Goal: Information Seeking & Learning: Find specific page/section

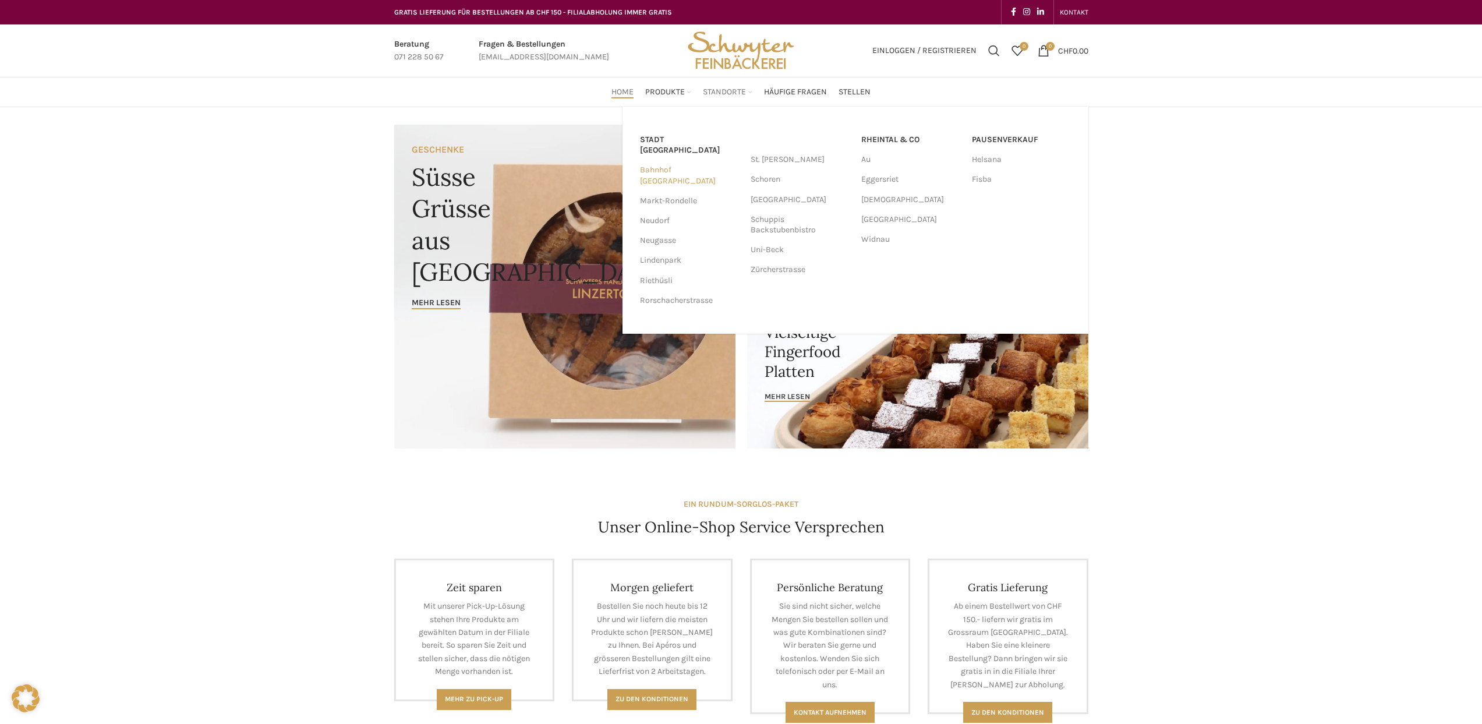
click at [677, 160] on link "Bahnhof [GEOGRAPHIC_DATA]" at bounding box center [689, 175] width 99 height 30
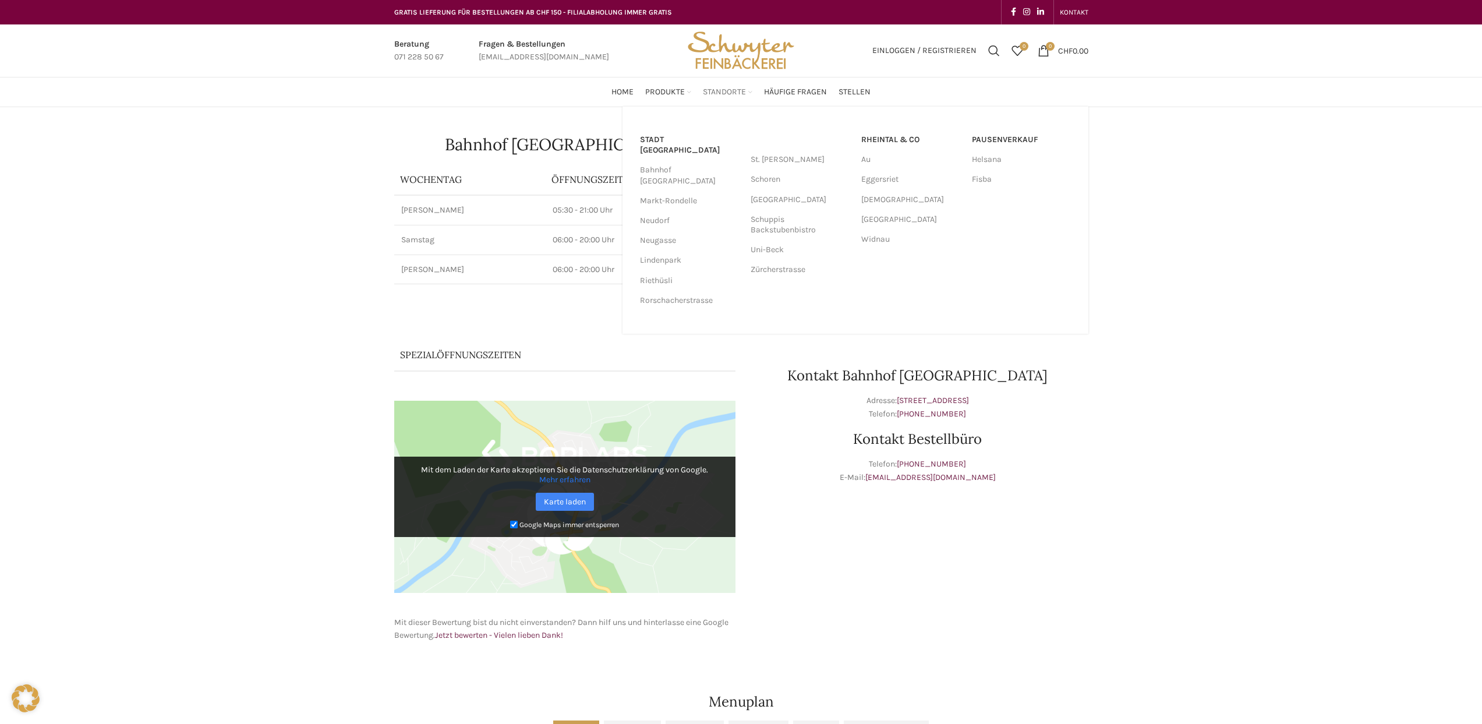
click at [740, 90] on span "Standorte" at bounding box center [724, 92] width 43 height 11
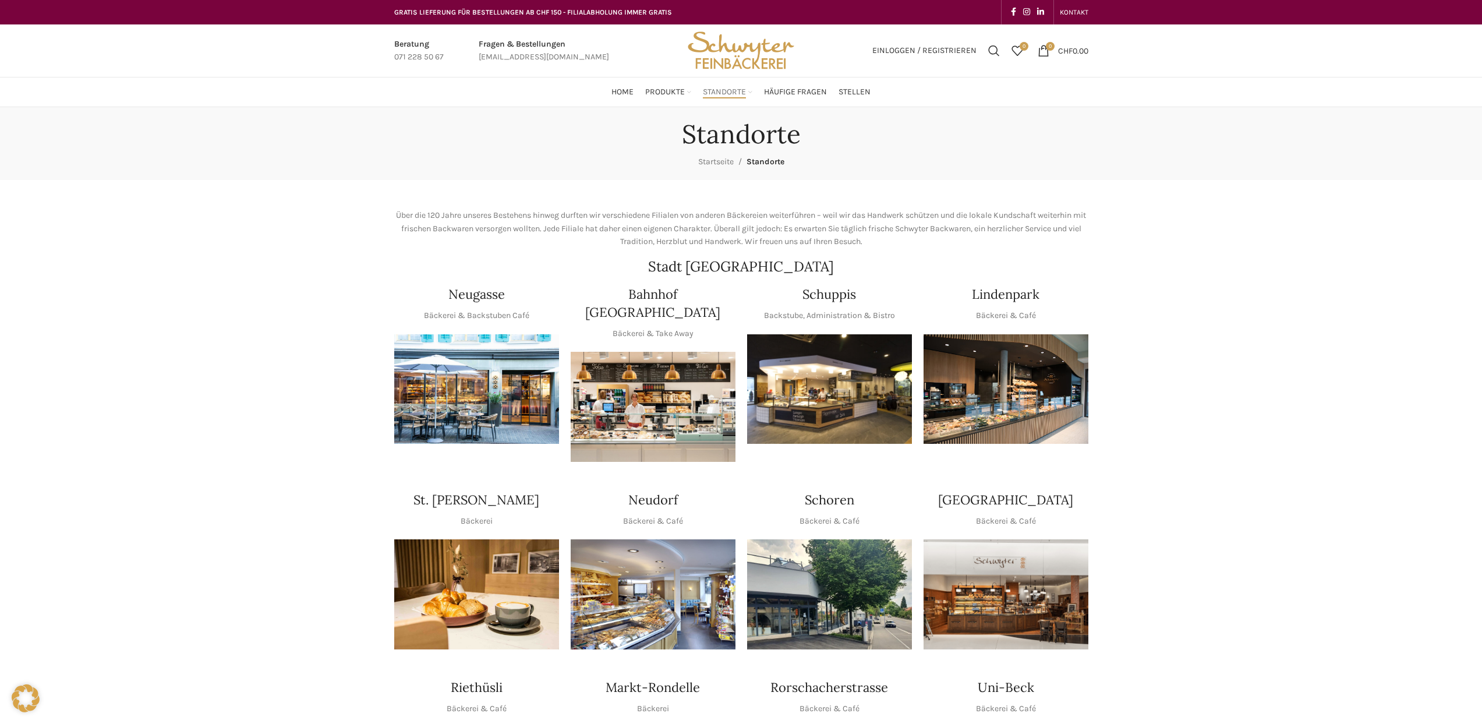
click at [660, 393] on img "1 / 1" at bounding box center [653, 407] width 165 height 110
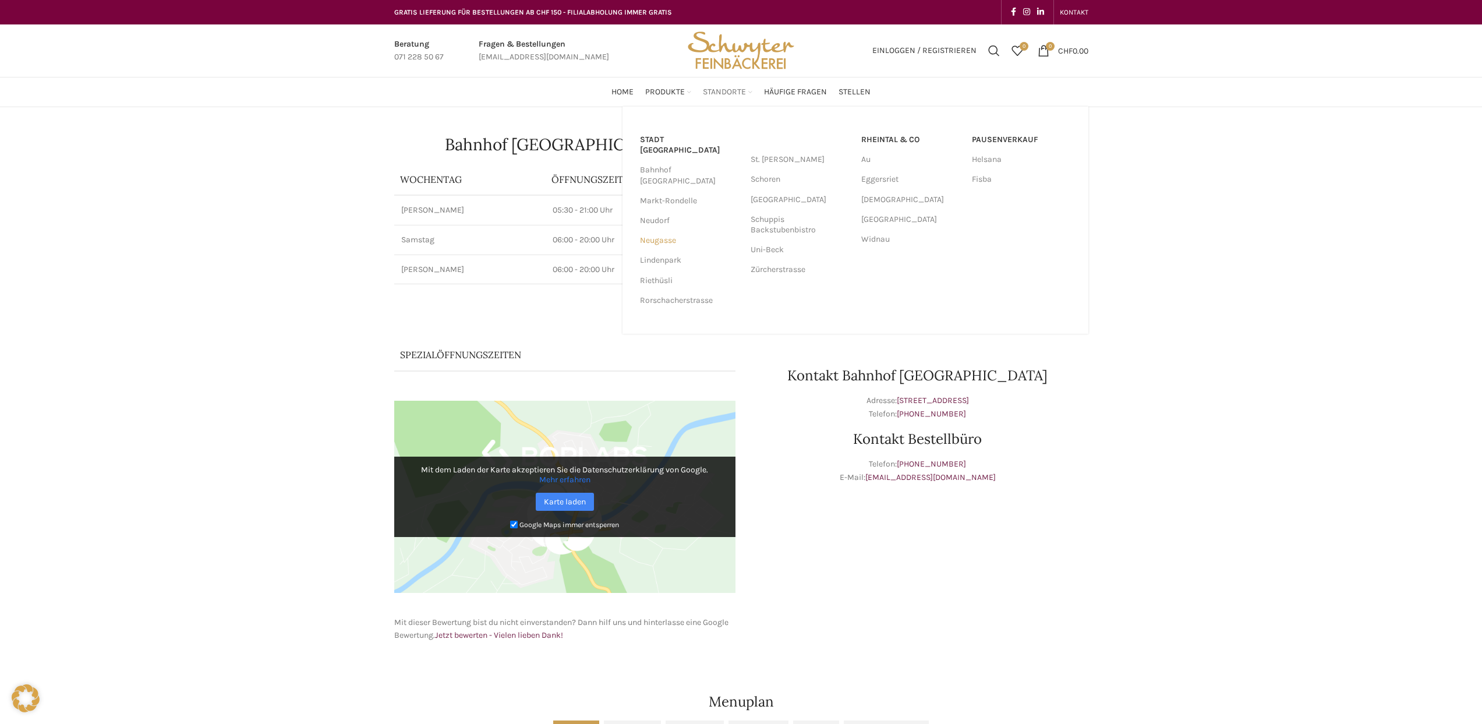
click at [666, 231] on link "Neugasse" at bounding box center [689, 241] width 99 height 20
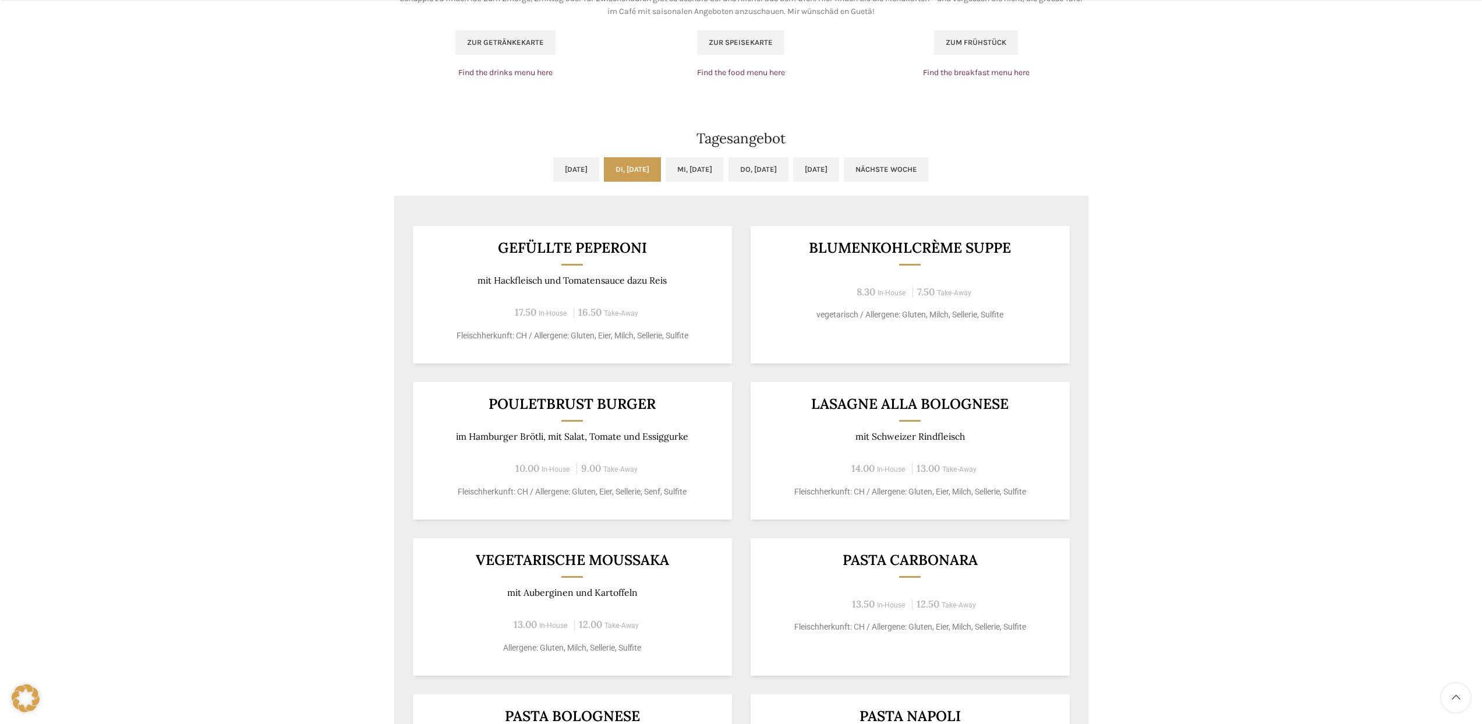
scroll to position [827, 0]
drag, startPoint x: 880, startPoint y: 245, endPoint x: 987, endPoint y: 323, distance: 132.9
click at [995, 323] on div "Blumenkohlcrème suppe 8.30 In-House 7.50 Take-Away vegetarisch / Allergene: Glu…" at bounding box center [910, 293] width 319 height 137
drag, startPoint x: 939, startPoint y: 335, endPoint x: 934, endPoint y: 331, distance: 6.3
click at [938, 335] on div "Blumenkohlcrème suppe 8.30 In-House 7.50 Take-Away vegetarisch / Allergene: Glu…" at bounding box center [910, 293] width 319 height 137
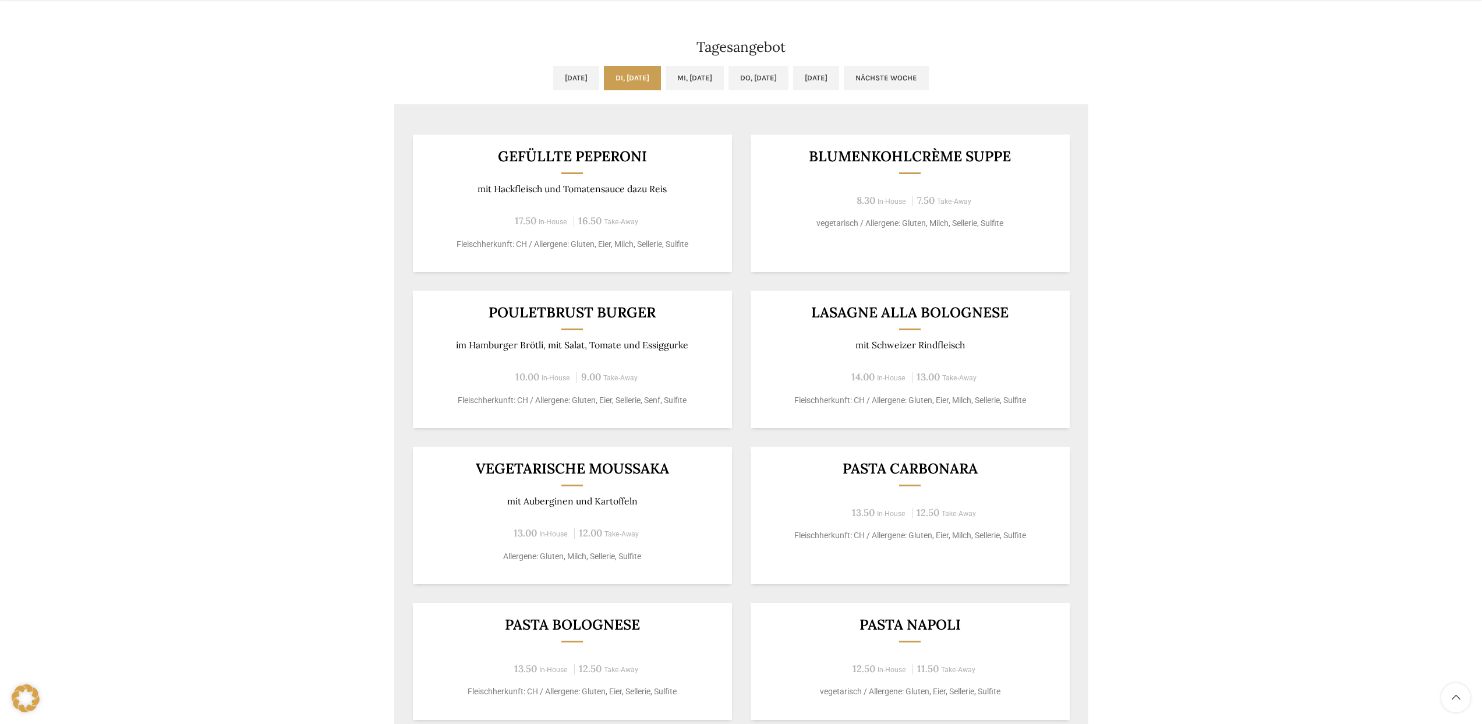
scroll to position [949, 0]
